Goal: Task Accomplishment & Management: Use online tool/utility

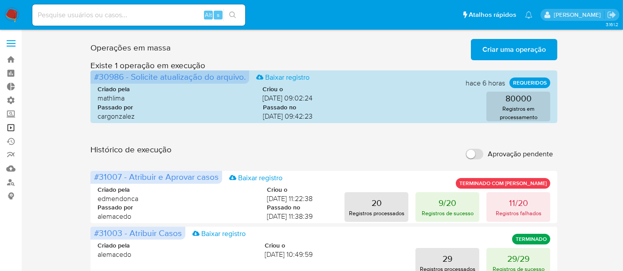
click at [15, 126] on link "Operações em massa" at bounding box center [52, 128] width 105 height 14
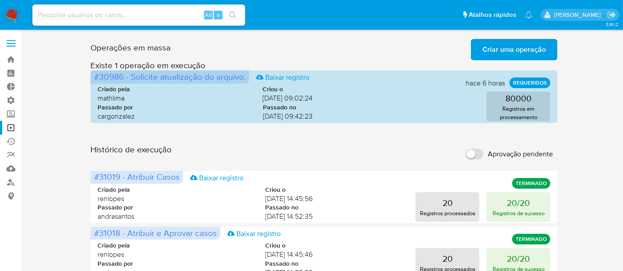
click at [521, 51] on span "Criar uma operação" at bounding box center [513, 49] width 63 height 19
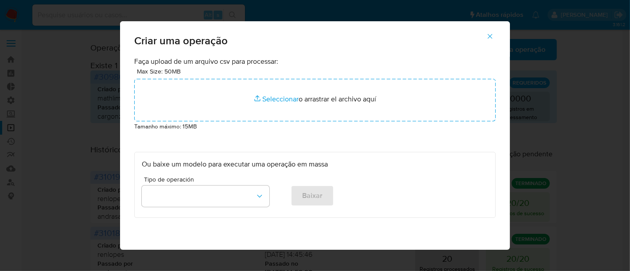
click at [494, 31] on span "button" at bounding box center [490, 36] width 8 height 19
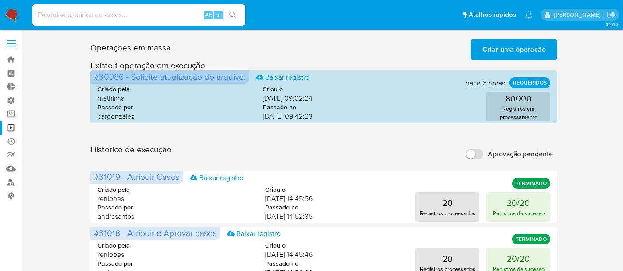
click at [508, 48] on span "Criar uma operação" at bounding box center [513, 49] width 63 height 19
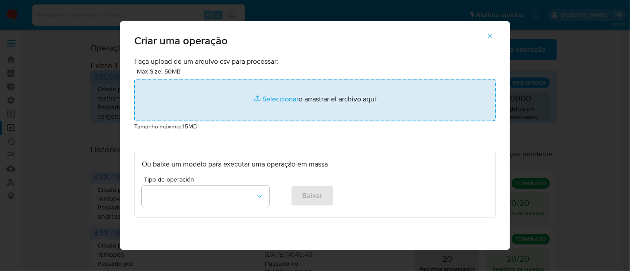
click at [287, 100] on input "file" at bounding box center [315, 100] width 362 height 43
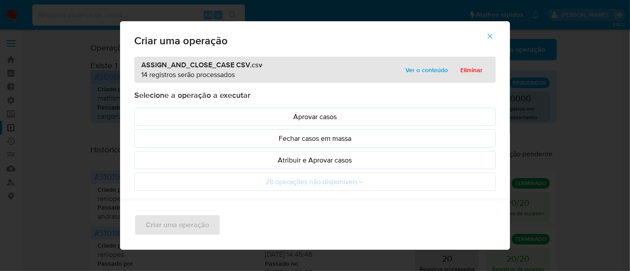
click at [432, 74] on span "Ver o conteúdo" at bounding box center [426, 70] width 43 height 12
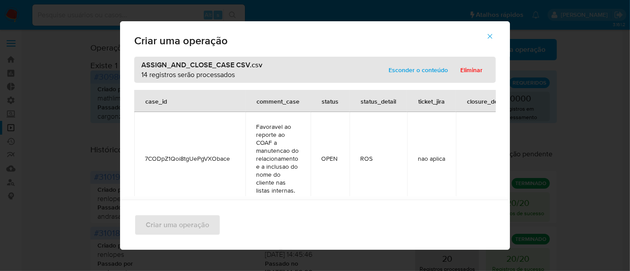
click at [432, 66] on span "Esconder o conteúdo" at bounding box center [418, 70] width 59 height 12
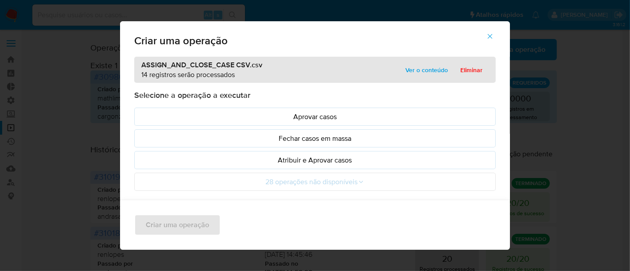
click at [420, 73] on span "Ver o conteúdo" at bounding box center [426, 70] width 43 height 12
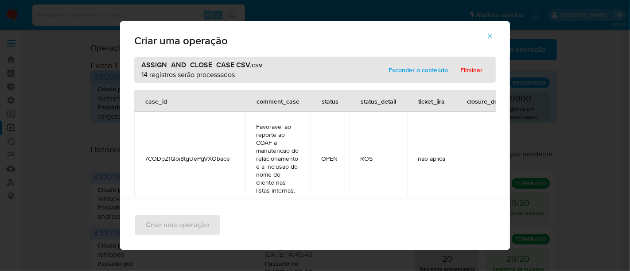
click at [420, 69] on span "Esconder o conteúdo" at bounding box center [418, 70] width 59 height 12
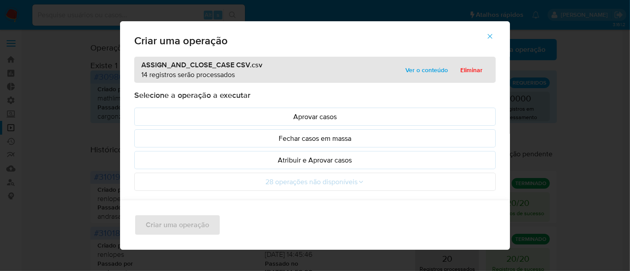
click at [424, 71] on span "Ver o conteúdo" at bounding box center [426, 70] width 43 height 12
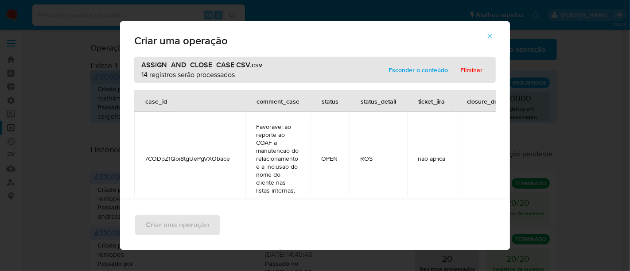
click at [424, 69] on span "Esconder o conteúdo" at bounding box center [418, 70] width 59 height 12
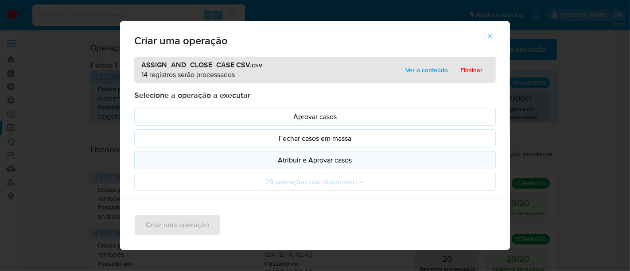
click at [297, 157] on p "Atribuir e Aprovar casos" at bounding box center [315, 160] width 347 height 10
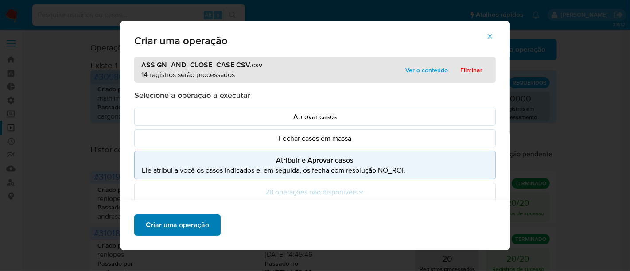
click at [193, 225] on span "Criar uma operação" at bounding box center [177, 224] width 63 height 19
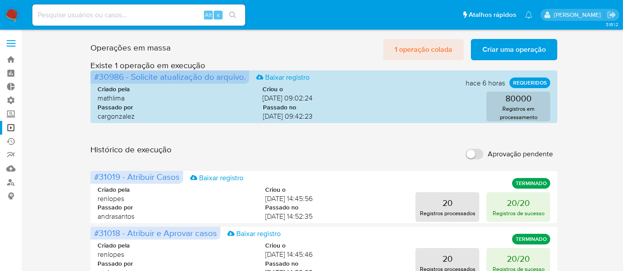
click at [429, 50] on span "1 operação colada" at bounding box center [423, 49] width 58 height 19
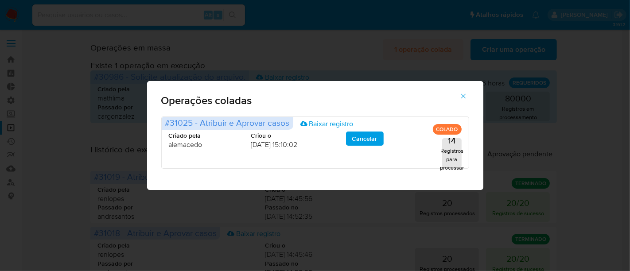
click at [429, 50] on div "Operações coladas #31025 - Atribuir e Aprovar casos Baixar registro COLADO Cria…" at bounding box center [315, 135] width 630 height 271
click at [466, 90] on span "button" at bounding box center [464, 95] width 8 height 19
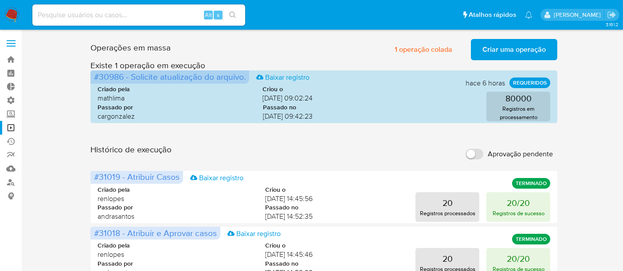
click at [506, 50] on span "Criar uma operação" at bounding box center [513, 49] width 63 height 19
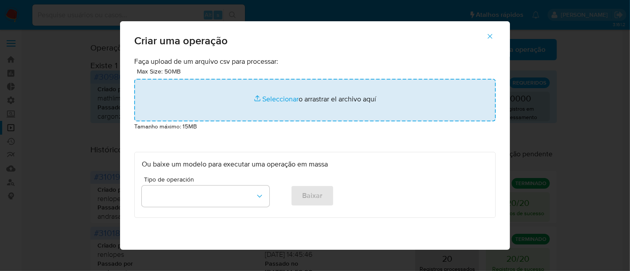
click at [276, 94] on input "file" at bounding box center [315, 100] width 362 height 43
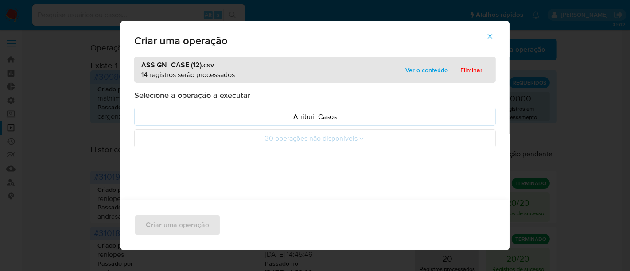
click at [432, 65] on span "Ver o conteúdo" at bounding box center [426, 70] width 43 height 12
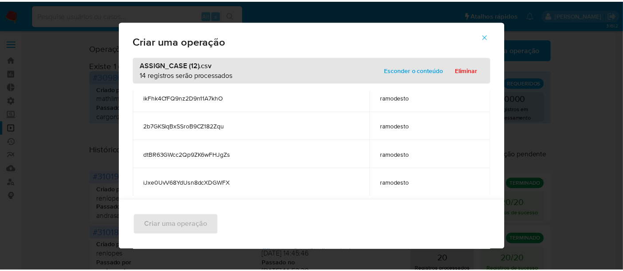
scroll to position [312, 0]
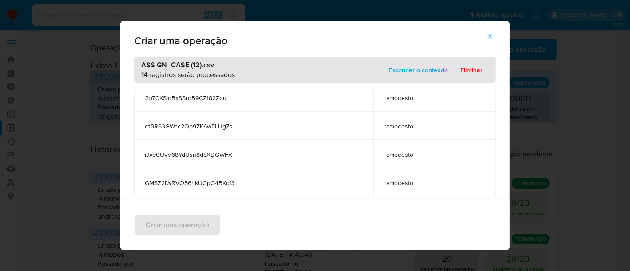
click at [426, 78] on div "ASSIGN_CASE (12).csv 14 registros serão processados Esconder o conteúdo Eliminar" at bounding box center [315, 70] width 362 height 26
click at [429, 67] on span "Esconder o conteúdo" at bounding box center [418, 70] width 59 height 12
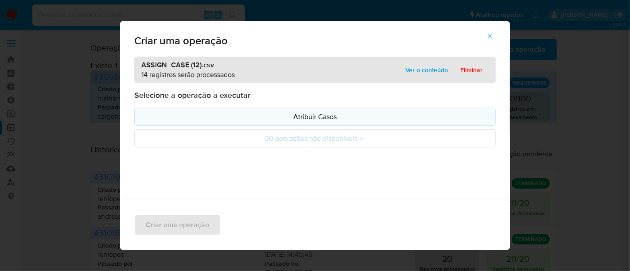
click at [296, 117] on p "Atribuir Casos" at bounding box center [315, 117] width 347 height 10
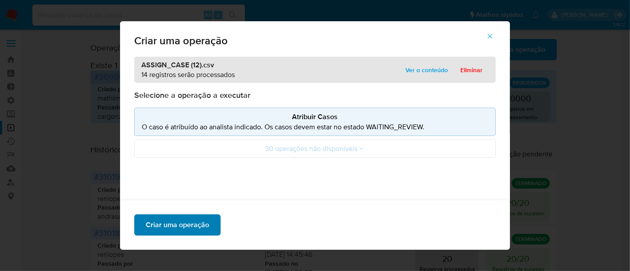
click at [200, 221] on span "Criar uma operação" at bounding box center [177, 224] width 63 height 19
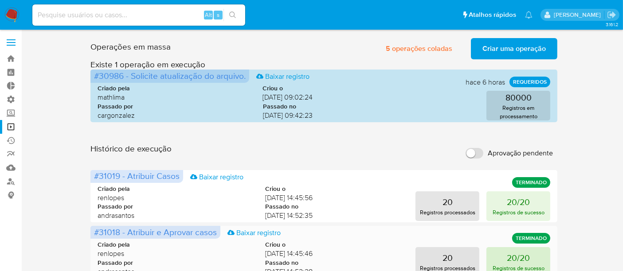
scroll to position [0, 0]
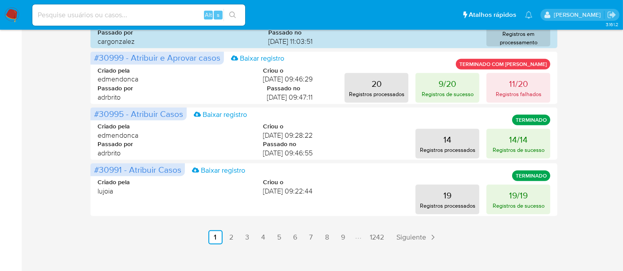
scroll to position [522, 0]
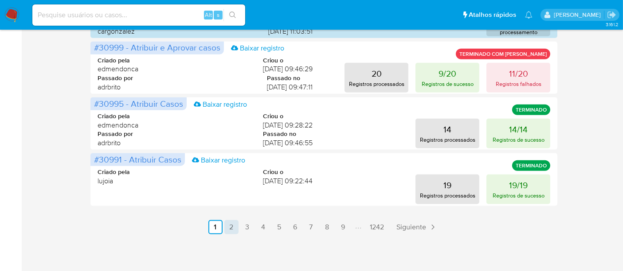
click at [235, 228] on link "2" at bounding box center [231, 227] width 14 height 14
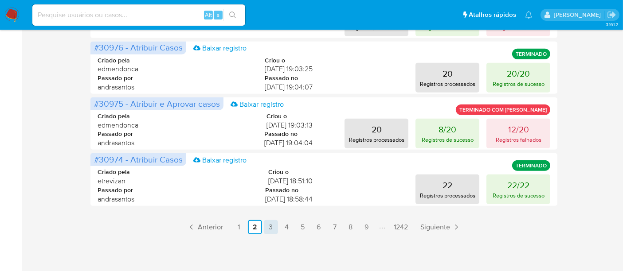
click at [269, 229] on link "3" at bounding box center [271, 227] width 14 height 14
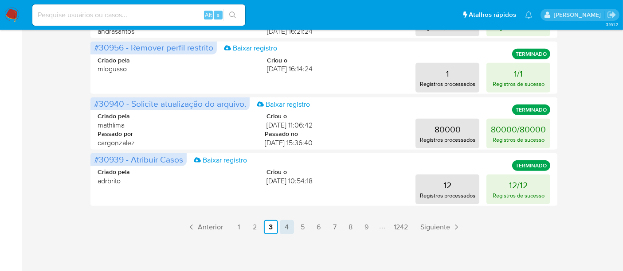
click at [291, 226] on link "4" at bounding box center [287, 227] width 14 height 14
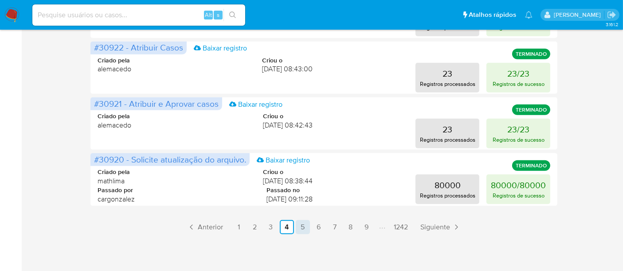
click at [305, 225] on link "5" at bounding box center [303, 227] width 14 height 14
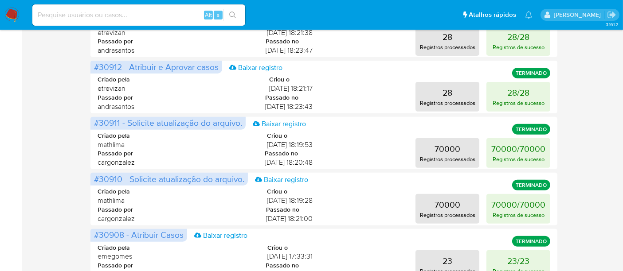
scroll to position [325, 0]
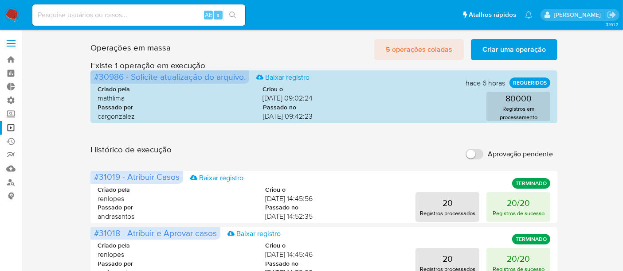
click at [415, 48] on span "5 operações coladas" at bounding box center [419, 49] width 66 height 19
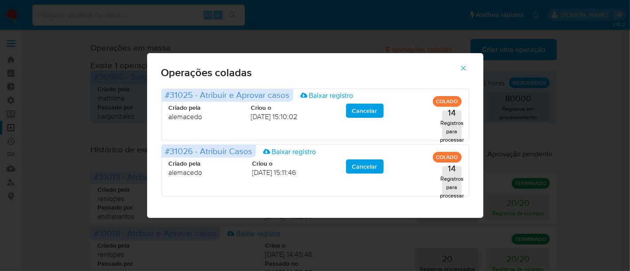
click at [460, 70] on icon "button" at bounding box center [464, 68] width 8 height 8
